Goal: Information Seeking & Learning: Learn about a topic

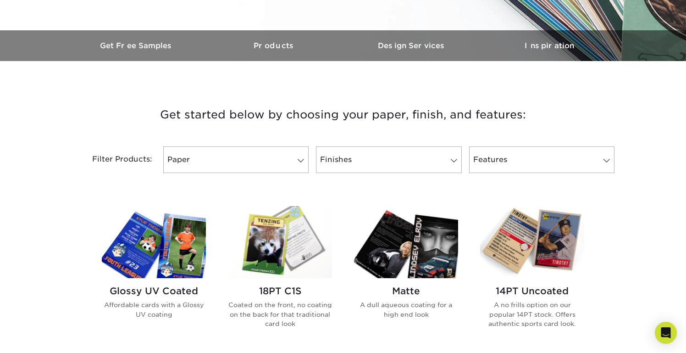
scroll to position [258, 0]
click at [267, 164] on link "Paper" at bounding box center [235, 159] width 145 height 27
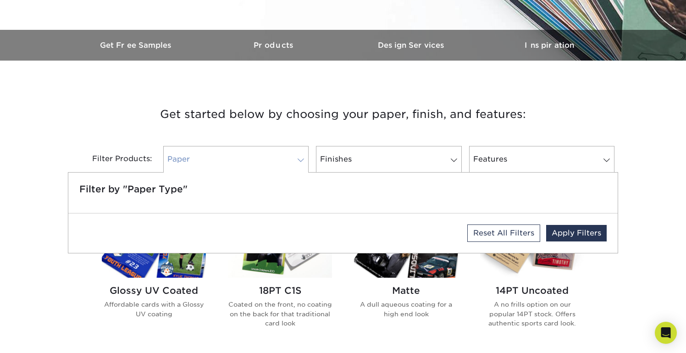
click at [267, 164] on link "Paper" at bounding box center [235, 159] width 145 height 27
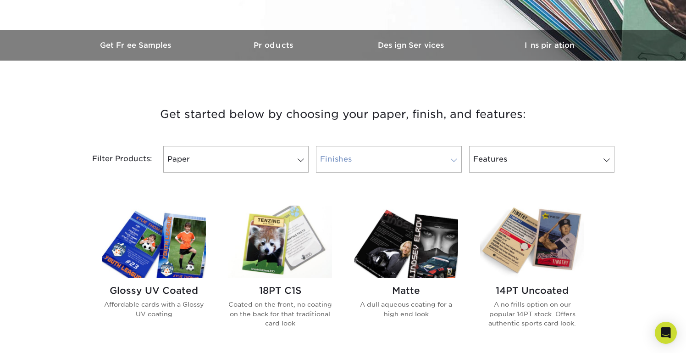
click at [364, 163] on link "Finishes" at bounding box center [388, 159] width 145 height 27
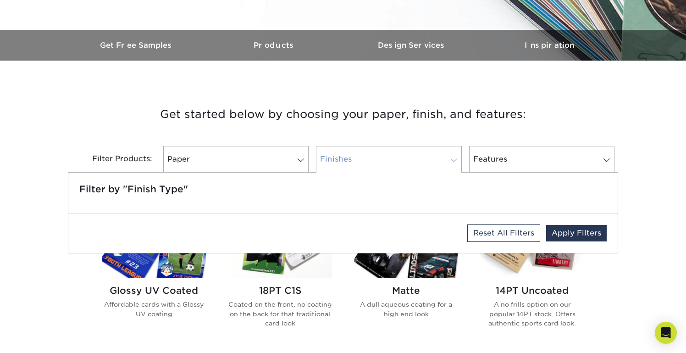
click at [364, 163] on link "Finishes" at bounding box center [388, 159] width 145 height 27
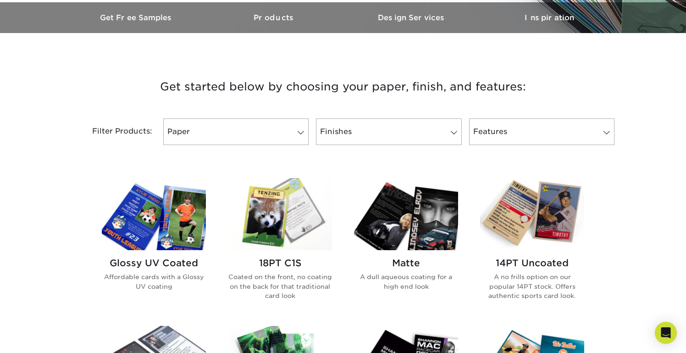
scroll to position [298, 0]
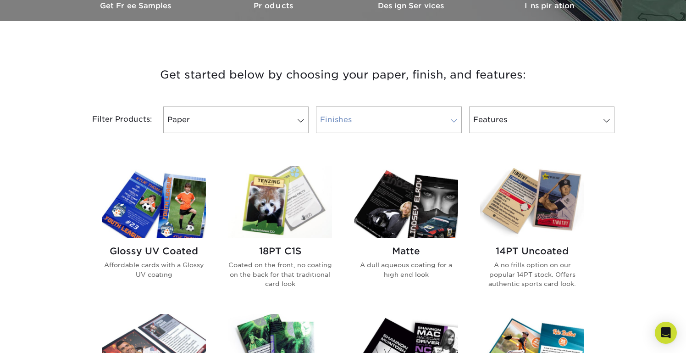
click at [366, 118] on link "Finishes" at bounding box center [388, 119] width 145 height 27
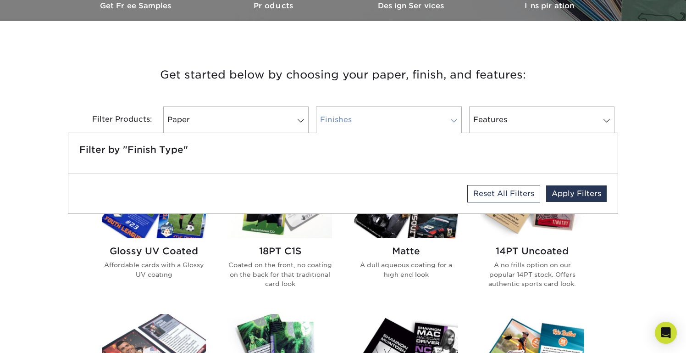
click at [366, 118] on link "Finishes" at bounding box center [388, 119] width 145 height 27
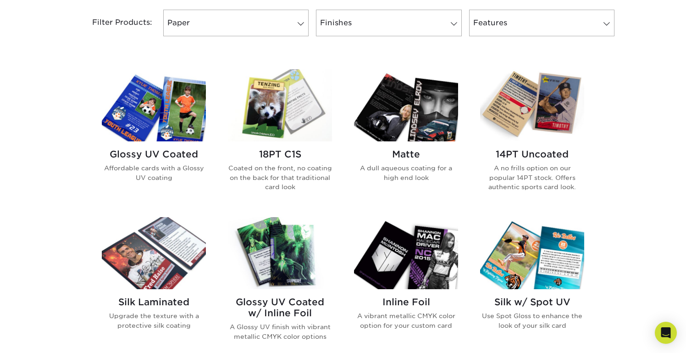
scroll to position [396, 0]
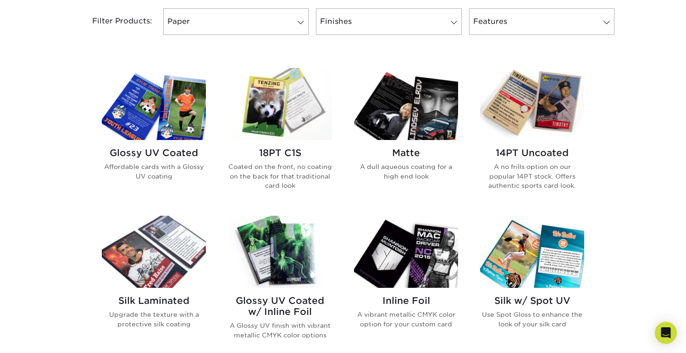
click at [276, 149] on h2 "18PT C1S" at bounding box center [280, 152] width 104 height 11
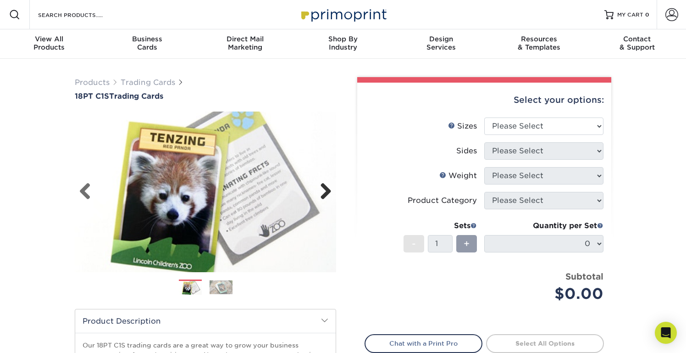
click at [329, 191] on link "Next" at bounding box center [322, 192] width 18 height 18
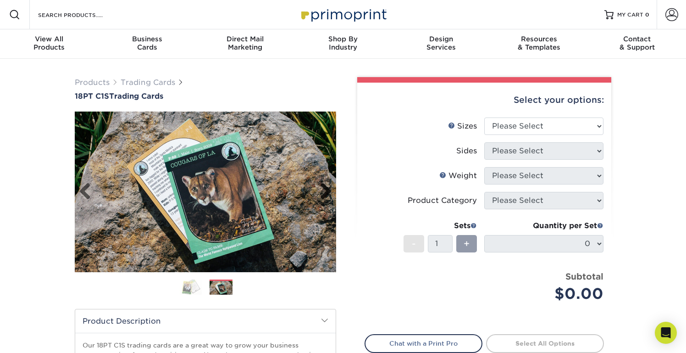
click at [329, 191] on link "Next" at bounding box center [322, 192] width 18 height 18
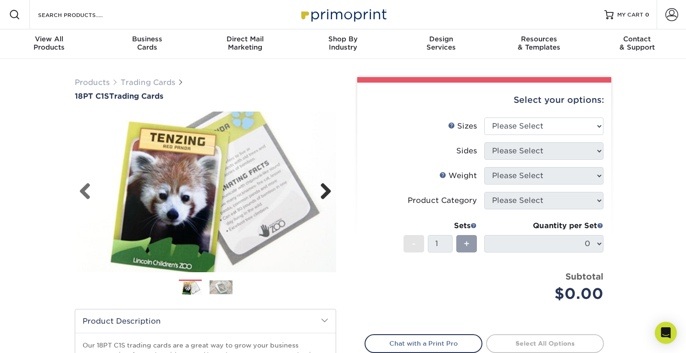
click at [329, 191] on link "Next" at bounding box center [322, 192] width 18 height 18
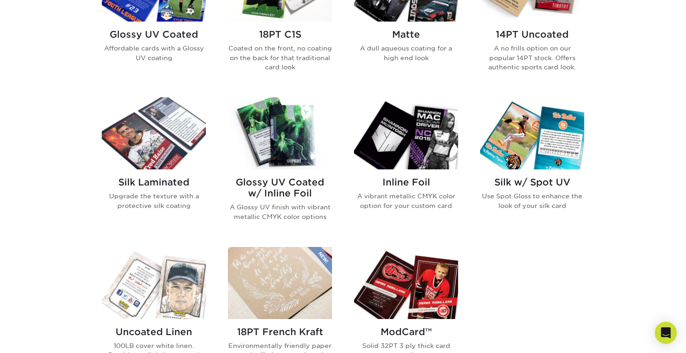
scroll to position [518, 0]
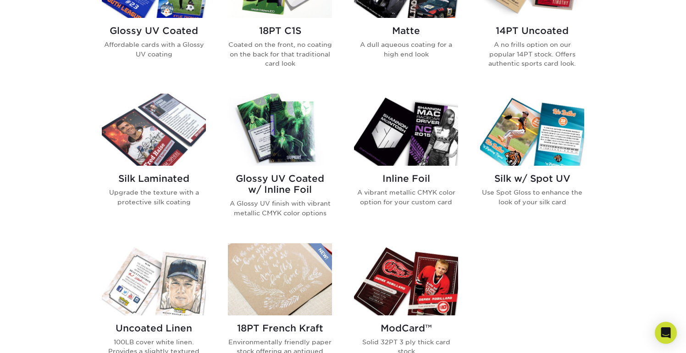
click at [161, 179] on h2 "Silk Laminated" at bounding box center [154, 178] width 104 height 11
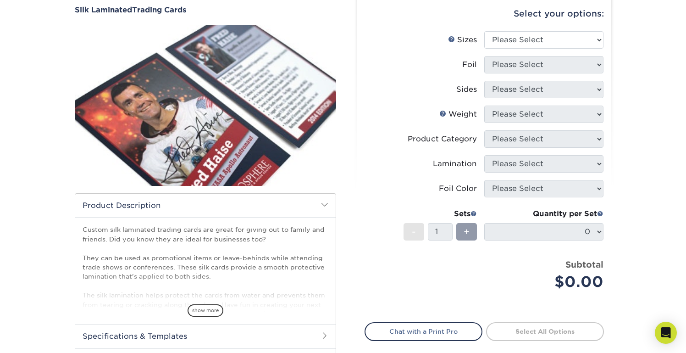
scroll to position [99, 0]
